Goal: Task Accomplishment & Management: Complete application form

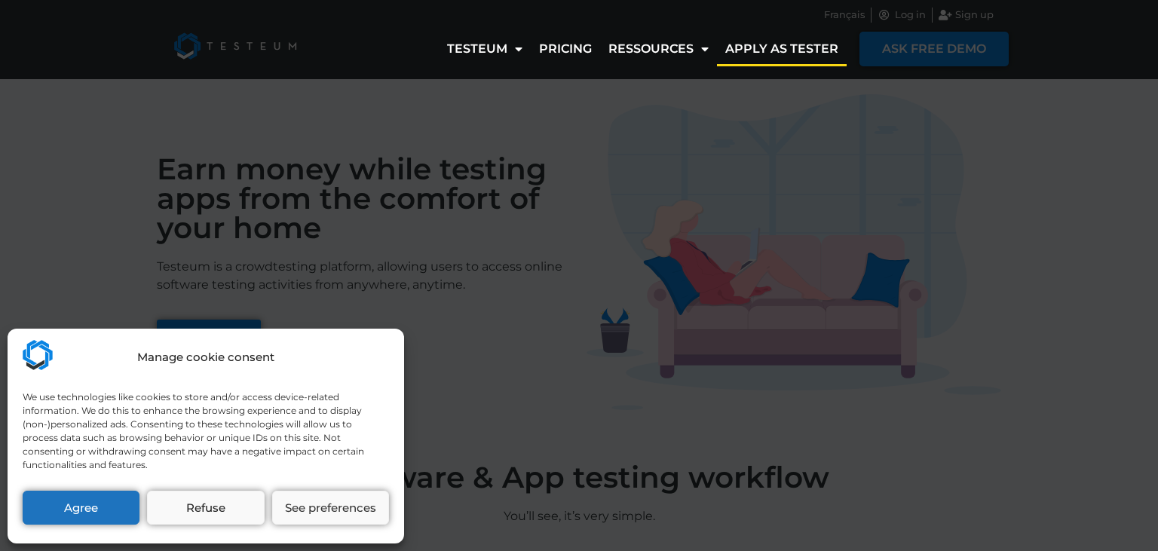
click at [478, 202] on div "Manage cookie consent We use technologies like cookies to store and/or access d…" at bounding box center [579, 275] width 1158 height 551
click at [225, 503] on button "Refuse" at bounding box center [205, 508] width 117 height 34
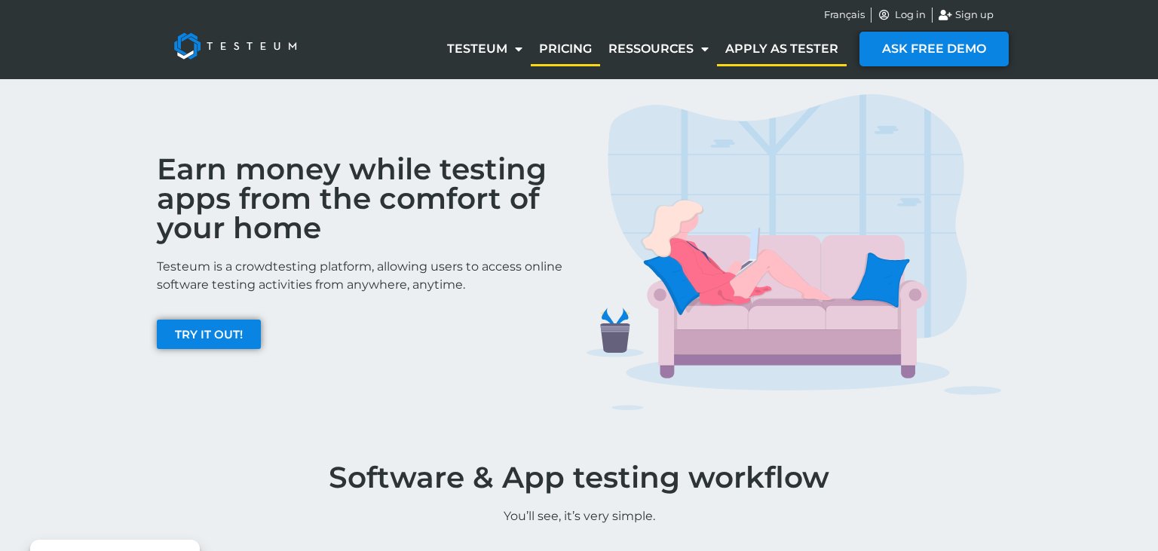
click at [565, 50] on link "Pricing" at bounding box center [565, 49] width 69 height 35
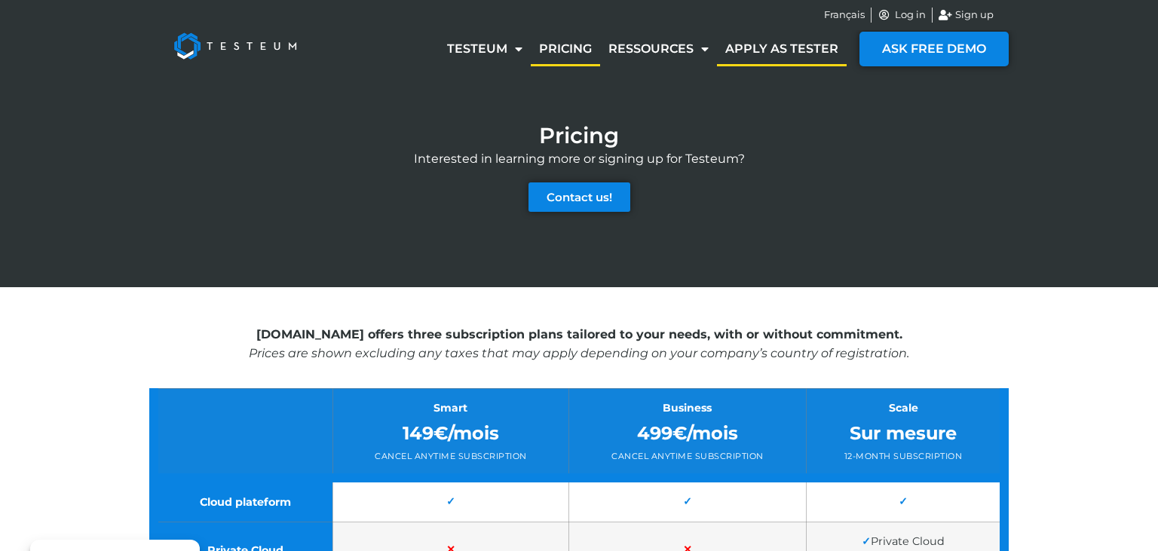
click at [786, 49] on link "Apply as tester" at bounding box center [782, 49] width 130 height 35
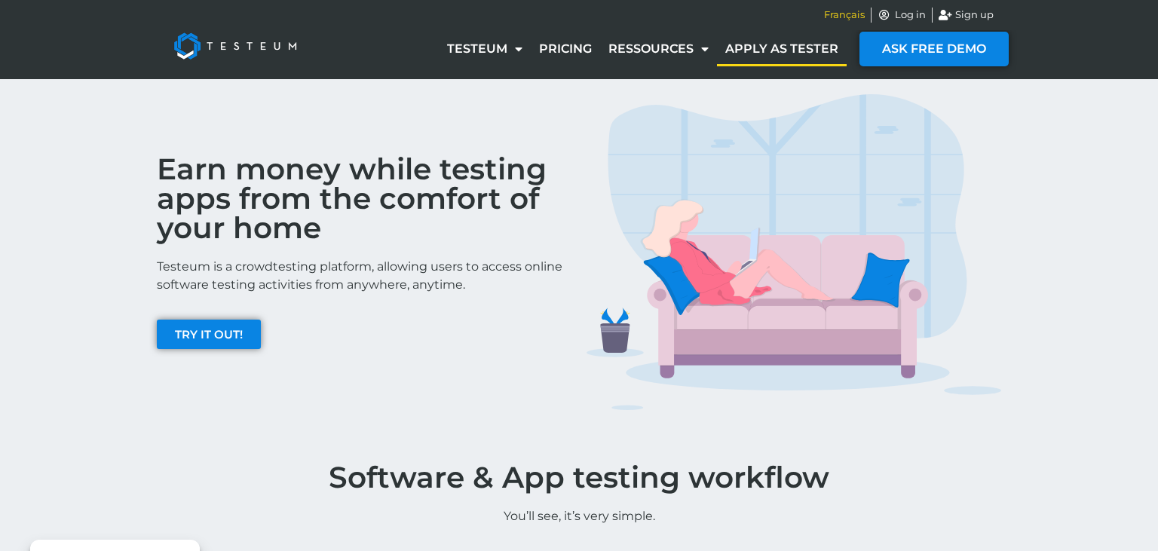
click at [847, 9] on span "Français" at bounding box center [844, 15] width 41 height 15
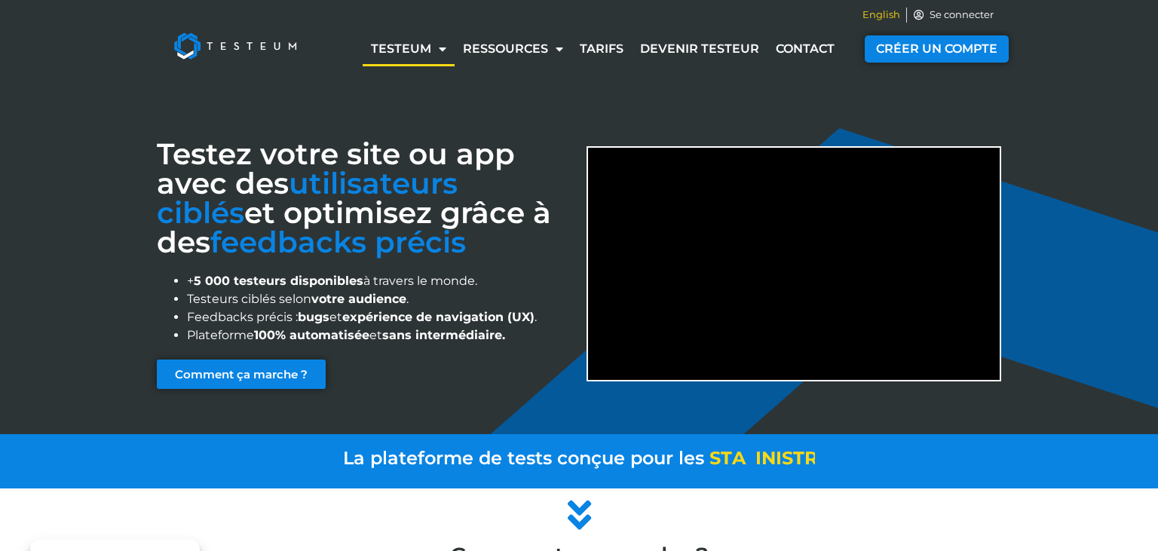
click at [883, 17] on span "English" at bounding box center [882, 15] width 38 height 15
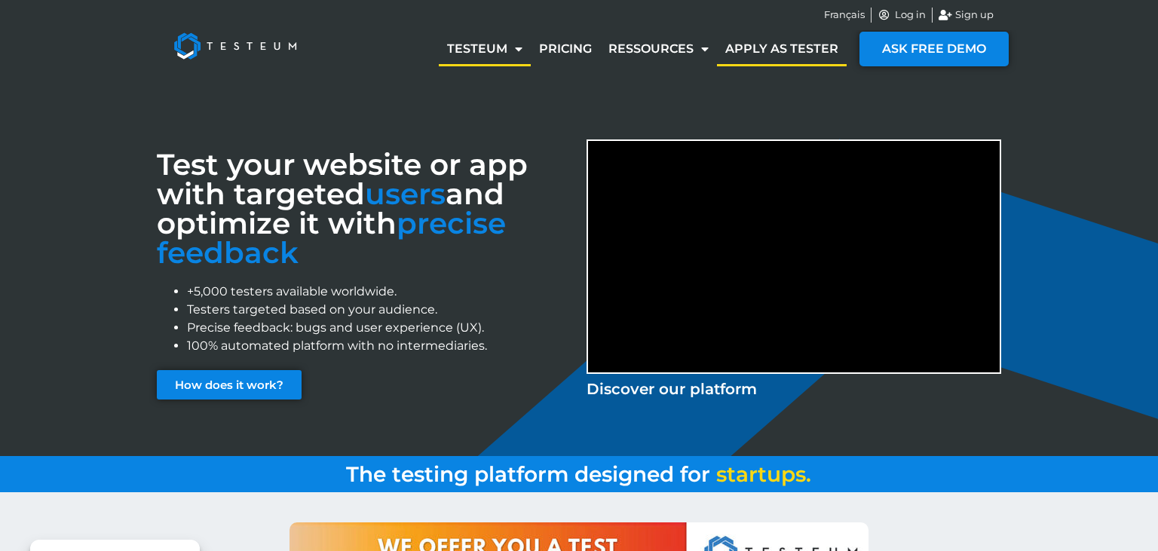
click at [769, 41] on link "Apply as tester" at bounding box center [782, 49] width 130 height 35
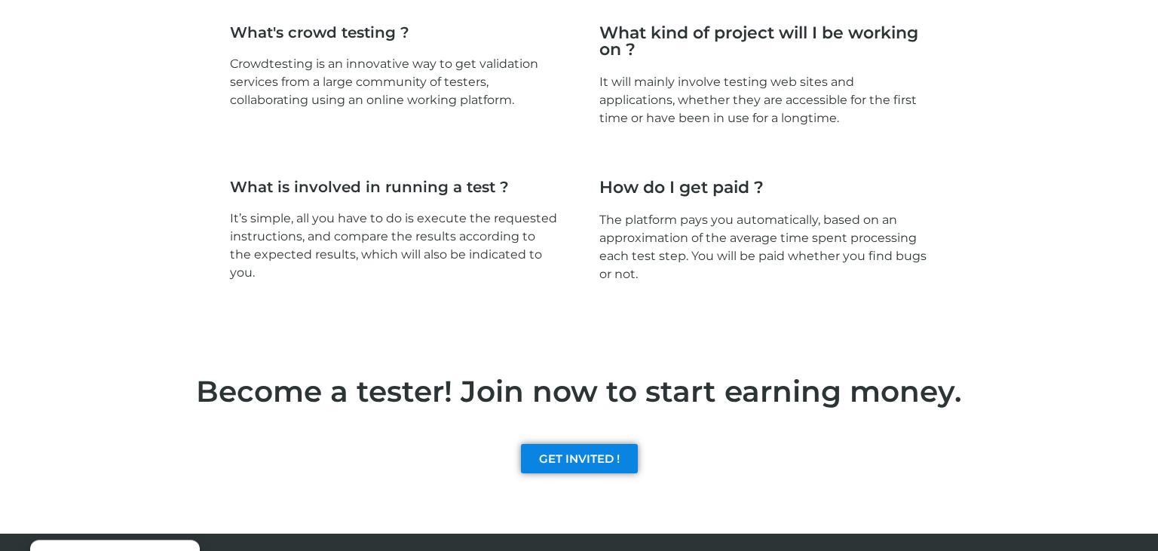
scroll to position [2306, 0]
